Goal: Transaction & Acquisition: Subscribe to service/newsletter

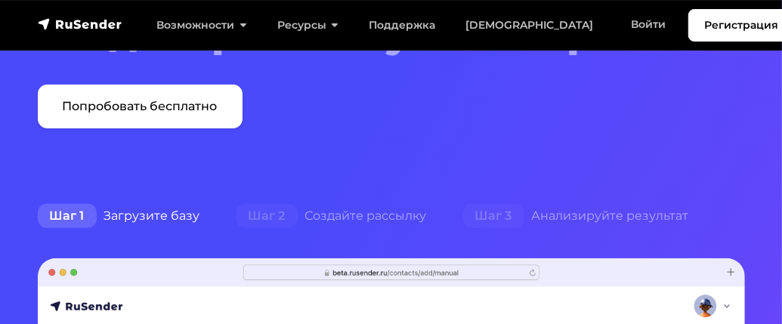
scroll to position [227, 0]
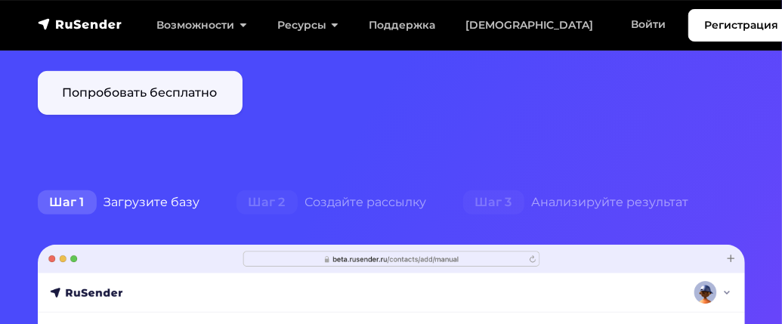
click at [165, 95] on link "Попробовать бесплатно" at bounding box center [140, 93] width 205 height 44
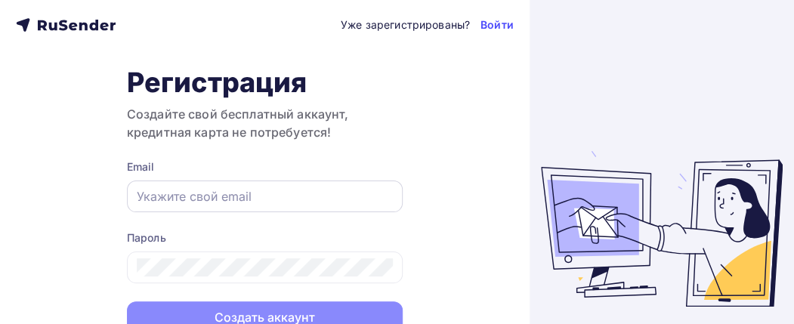
click at [159, 197] on input "text" at bounding box center [265, 196] width 256 height 18
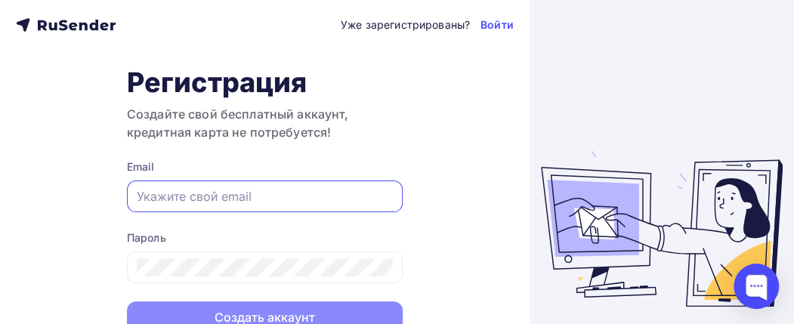
paste input "[EMAIL_ADDRESS][DOMAIN_NAME]"
type input "[EMAIL_ADDRESS][DOMAIN_NAME]"
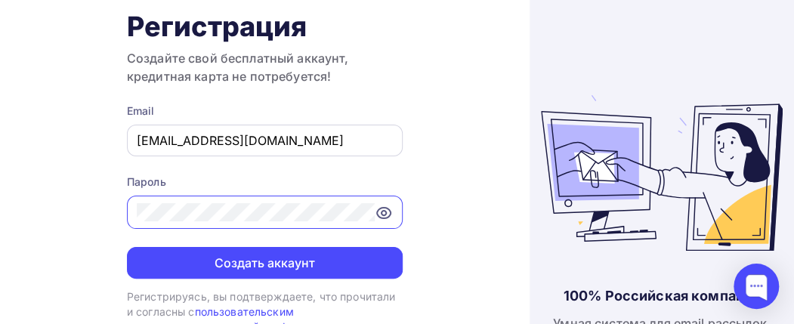
scroll to position [82, 0]
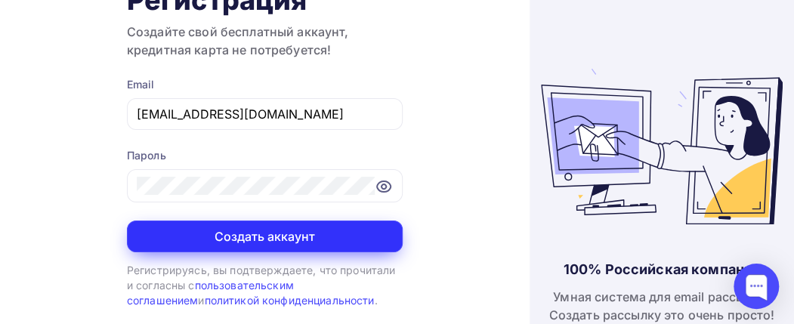
click at [238, 228] on button "Создать аккаунт" at bounding box center [265, 237] width 276 height 32
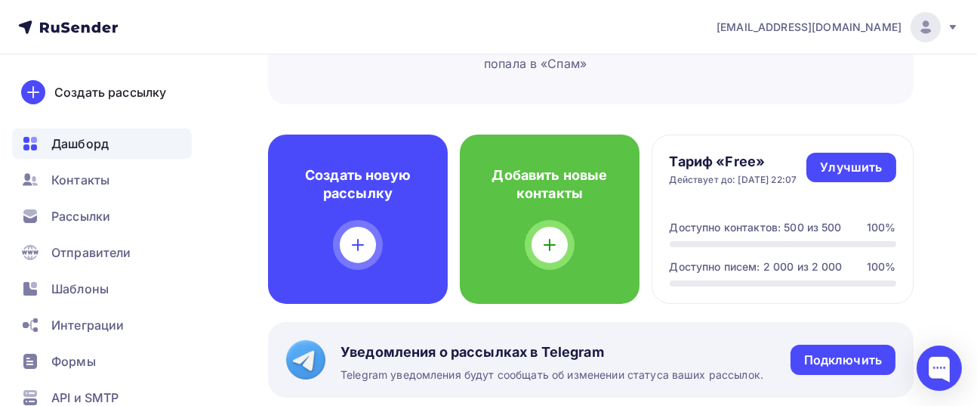
scroll to position [378, 0]
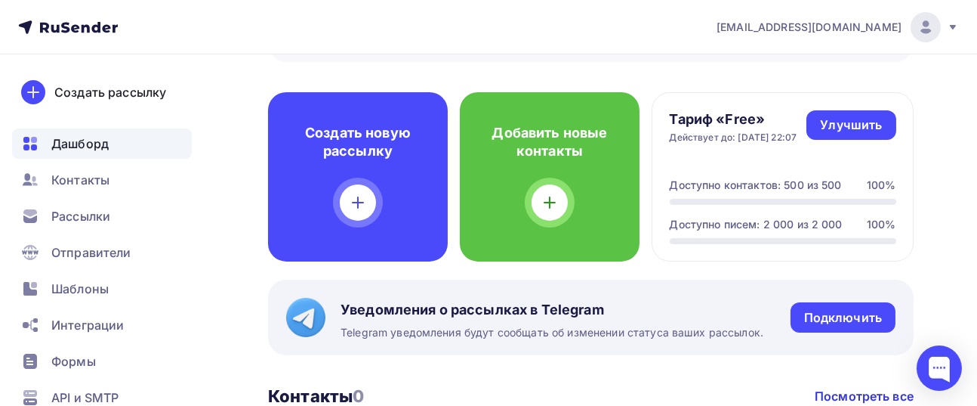
click at [793, 22] on img at bounding box center [926, 27] width 18 height 18
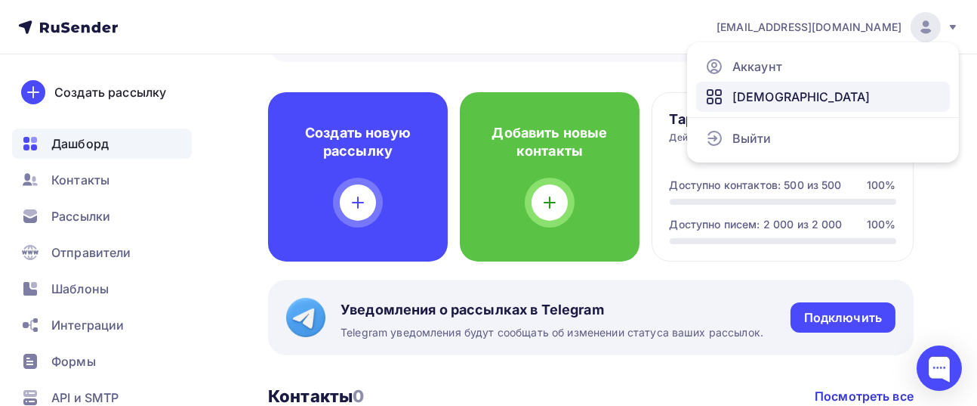
click at [757, 96] on span "Тарифы" at bounding box center [802, 97] width 138 height 18
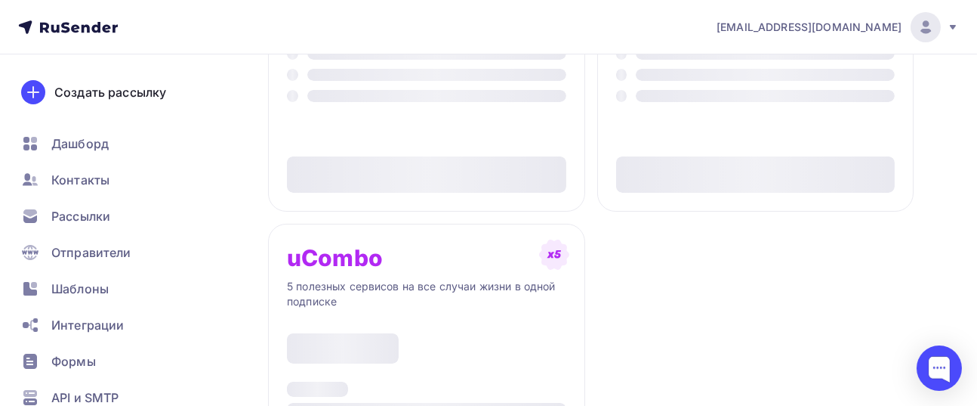
type input "500"
type input "100"
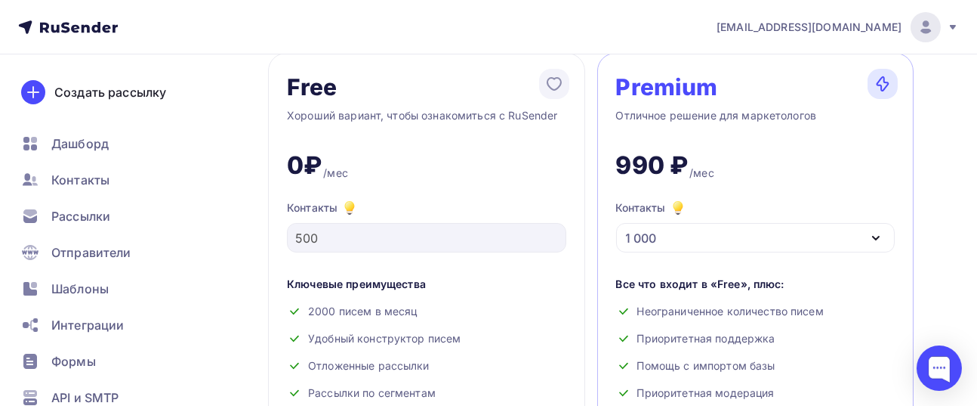
scroll to position [188, 0]
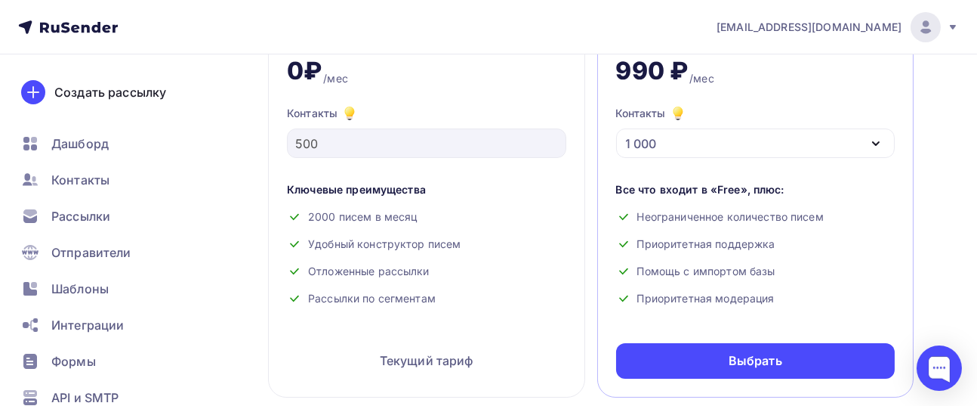
click at [793, 143] on icon "button" at bounding box center [876, 143] width 18 height 18
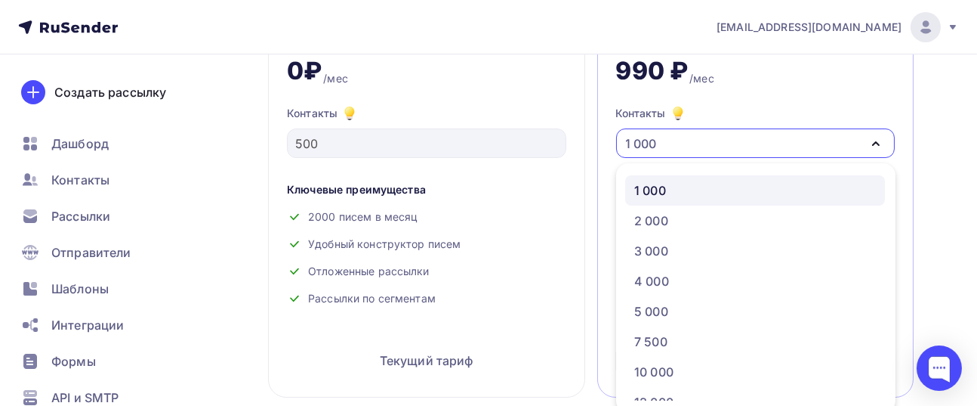
scroll to position [195, 0]
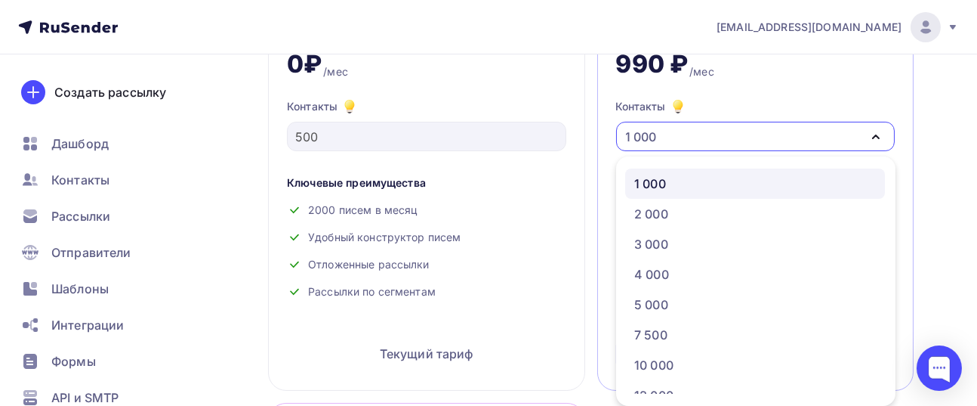
click at [793, 140] on icon "button" at bounding box center [876, 137] width 18 height 18
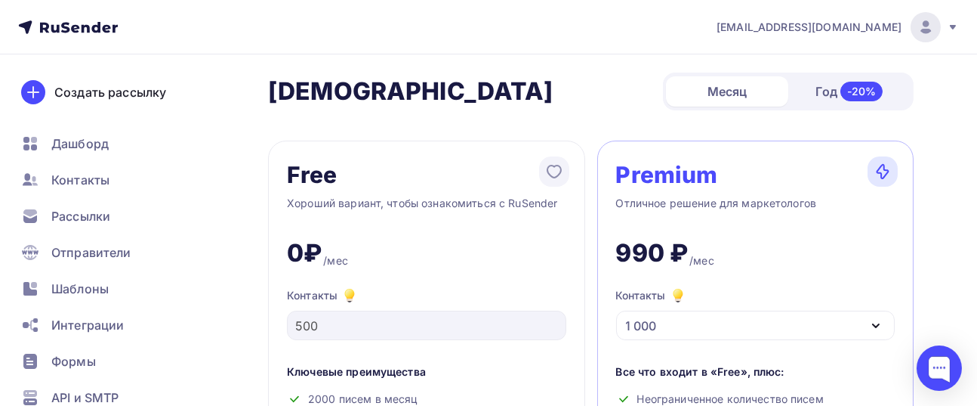
scroll to position [0, 0]
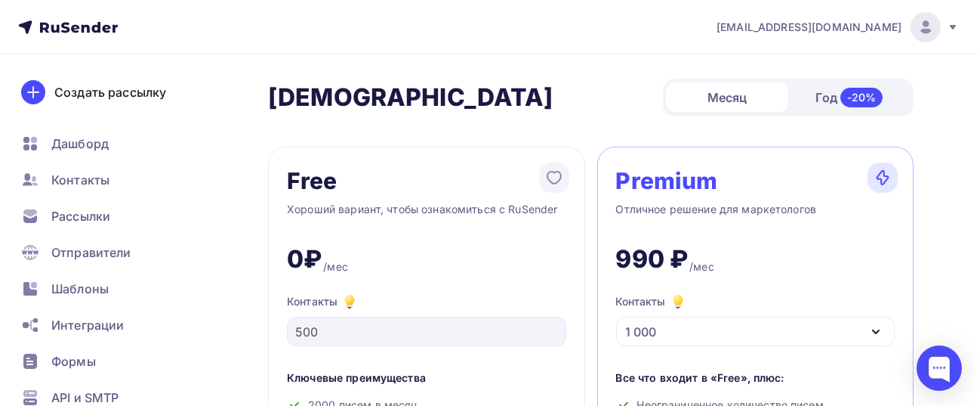
click at [793, 94] on div "Год -20%" at bounding box center [849, 98] width 122 height 32
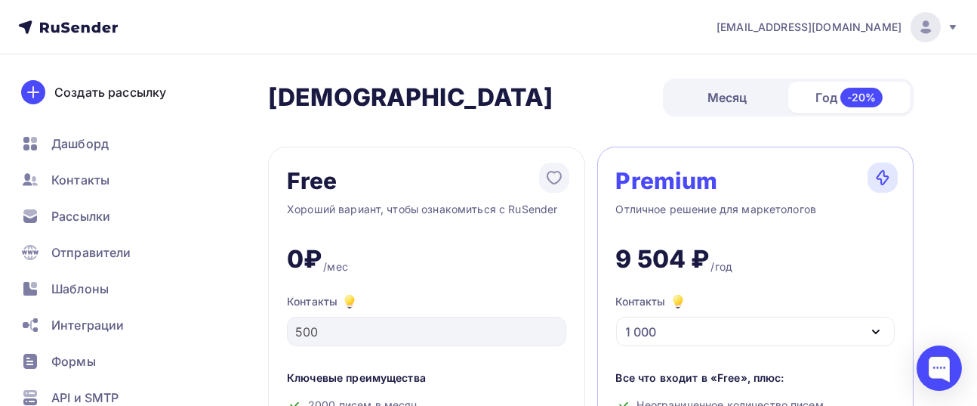
click at [745, 89] on div "Месяц" at bounding box center [727, 97] width 122 height 30
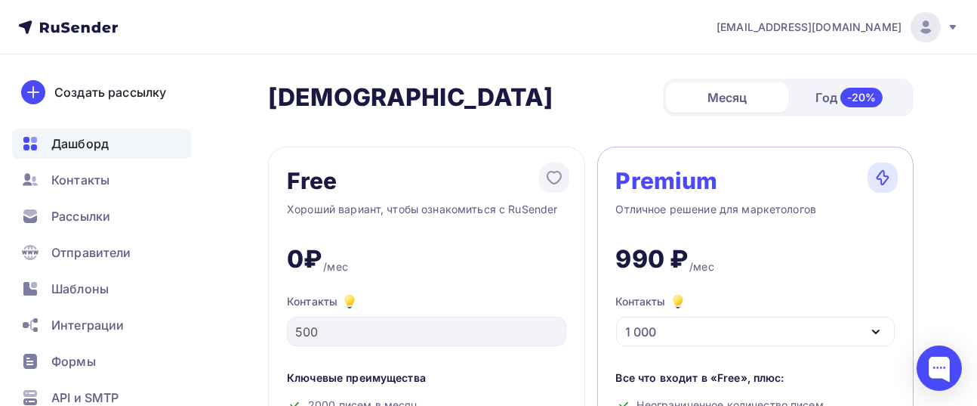
click at [77, 138] on span "Дашборд" at bounding box center [79, 143] width 57 height 18
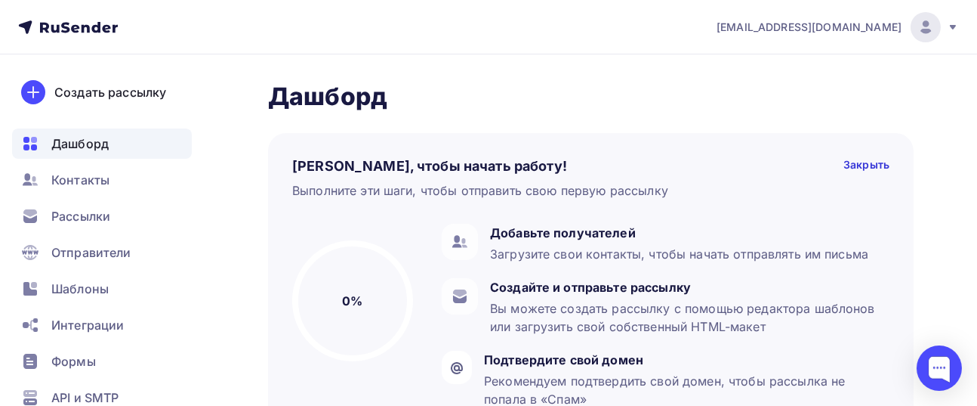
drag, startPoint x: 222, startPoint y: 2, endPoint x: 939, endPoint y: 201, distance: 744.6
